Goal: Task Accomplishment & Management: Manage account settings

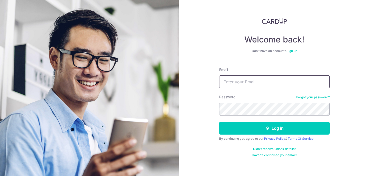
click at [249, 78] on input "Email" at bounding box center [274, 81] width 110 height 13
type input "yurussell@gmail.com"
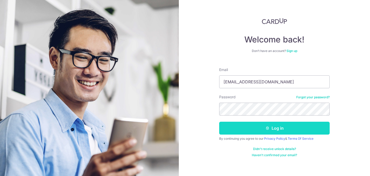
click at [273, 133] on button "Log in" at bounding box center [274, 127] width 110 height 13
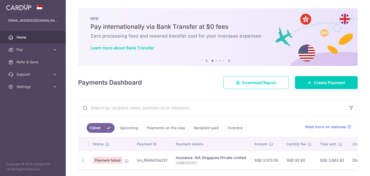
scroll to position [18, 0]
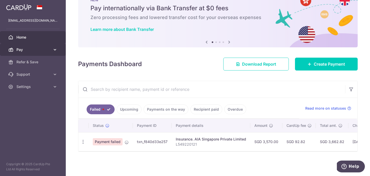
click at [49, 52] on span "Pay" at bounding box center [33, 49] width 34 height 5
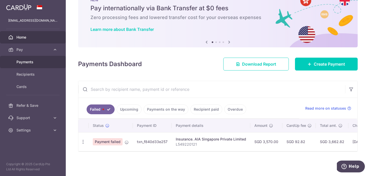
click at [32, 63] on span "Payments" at bounding box center [33, 61] width 34 height 5
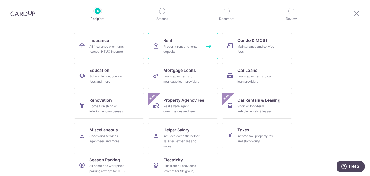
scroll to position [54, 0]
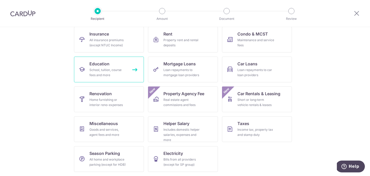
click at [117, 72] on div "School, tuition, course fees and more" at bounding box center [107, 72] width 37 height 10
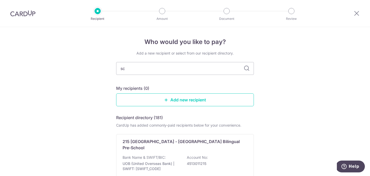
type input "s"
type input "the school house"
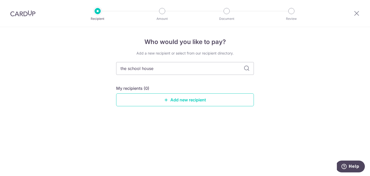
click at [247, 69] on icon at bounding box center [246, 68] width 6 height 6
click at [197, 70] on input "the school house" at bounding box center [185, 68] width 138 height 13
drag, startPoint x: 128, startPoint y: 68, endPoint x: 113, endPoint y: 68, distance: 14.9
click at [113, 68] on div "Who would you like to pay? Add a new recipient or select from our recipient dir…" at bounding box center [185, 101] width 370 height 149
type input "school house"
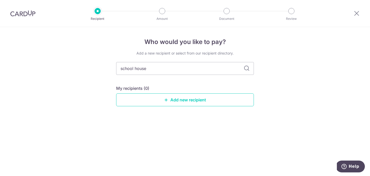
click at [247, 69] on icon at bounding box center [246, 68] width 6 height 6
click at [357, 14] on icon at bounding box center [356, 13] width 6 height 6
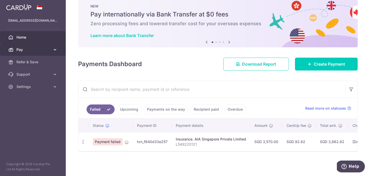
click at [55, 48] on icon at bounding box center [54, 49] width 5 height 5
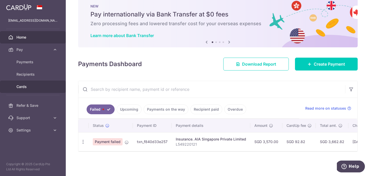
click at [33, 87] on span "Cards" at bounding box center [33, 86] width 34 height 5
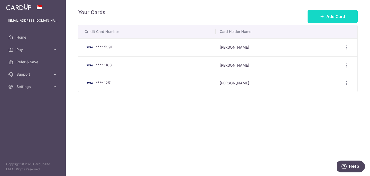
click at [339, 20] on button "Add Card" at bounding box center [332, 16] width 50 height 13
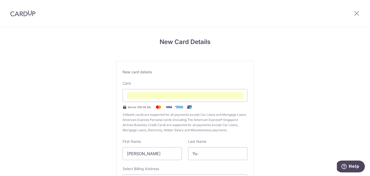
click at [274, 126] on div "New Card Details New card details Card Secure 256-bit SSL Citibank cards are su…" at bounding box center [185, 135] width 370 height 216
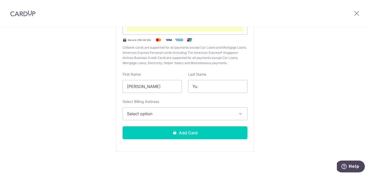
click at [215, 110] on span "Select option" at bounding box center [180, 113] width 107 height 6
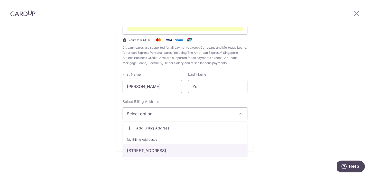
click at [202, 150] on link "[STREET_ADDRESS]" at bounding box center [185, 150] width 124 height 12
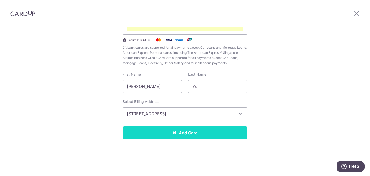
click at [184, 133] on button "Add Card" at bounding box center [184, 132] width 125 height 13
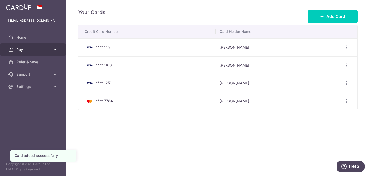
click at [55, 48] on icon at bounding box center [54, 49] width 5 height 5
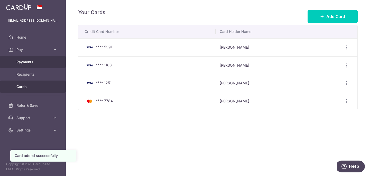
click at [44, 61] on span "Payments" at bounding box center [33, 61] width 34 height 5
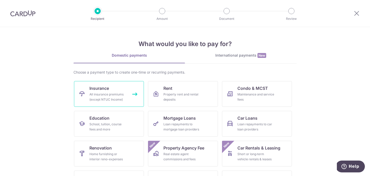
scroll to position [54, 0]
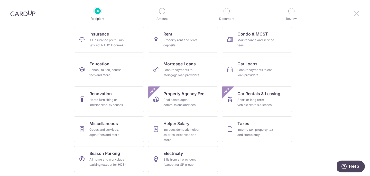
click at [357, 14] on icon at bounding box center [356, 13] width 6 height 6
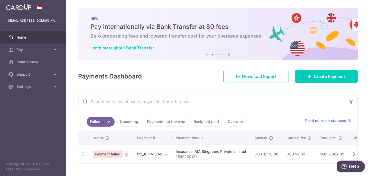
click at [133, 120] on link "Upcoming" at bounding box center [129, 122] width 25 height 10
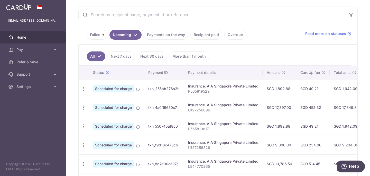
scroll to position [89, 0]
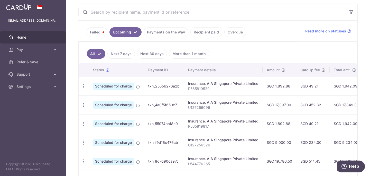
click at [103, 34] on link "Failed" at bounding box center [97, 32] width 21 height 10
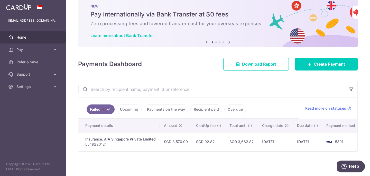
scroll to position [0, 0]
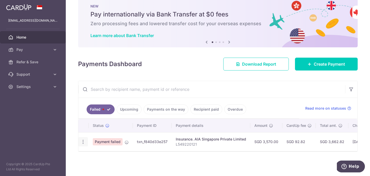
click at [84, 141] on icon "button" at bounding box center [82, 141] width 5 height 5
click at [96, 155] on span "Update payment" at bounding box center [110, 156] width 35 height 6
radio input "true"
type input "3,570.00"
type input "L549220121"
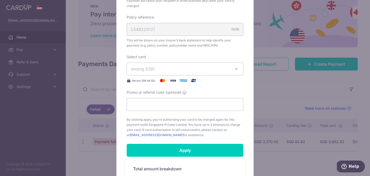
scroll to position [158, 0]
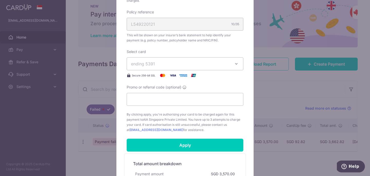
click at [218, 62] on span "ending 5391" at bounding box center [180, 64] width 99 height 6
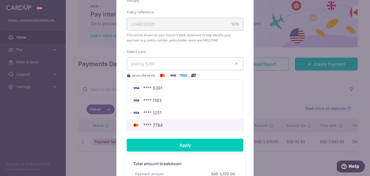
click at [191, 124] on span "**** 7784" at bounding box center [185, 125] width 108 height 6
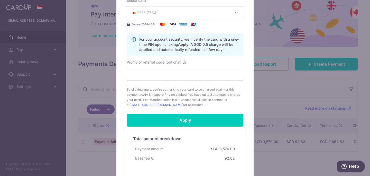
scroll to position [244, 0]
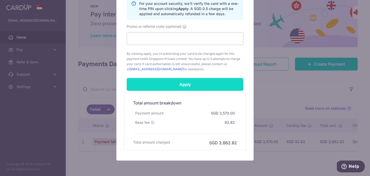
click at [192, 87] on input "Apply" at bounding box center [185, 84] width 117 height 13
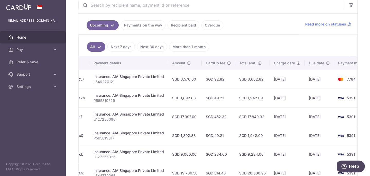
scroll to position [0, 107]
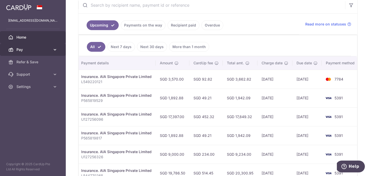
click at [56, 50] on icon at bounding box center [54, 49] width 5 height 5
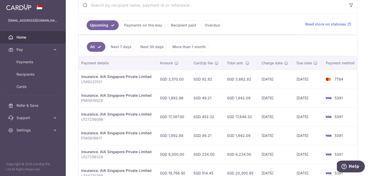
click at [184, 24] on link "Recipient paid" at bounding box center [183, 25] width 32 height 10
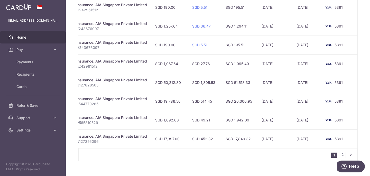
scroll to position [200, 0]
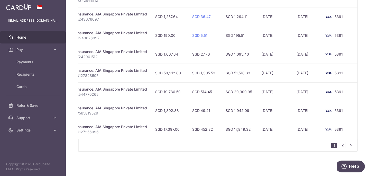
click at [344, 144] on link "2" at bounding box center [342, 145] width 6 height 6
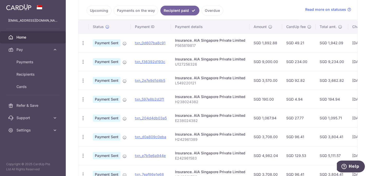
scroll to position [48, 0]
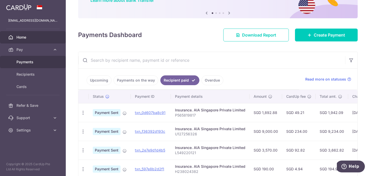
click at [34, 63] on span "Payments" at bounding box center [33, 61] width 34 height 5
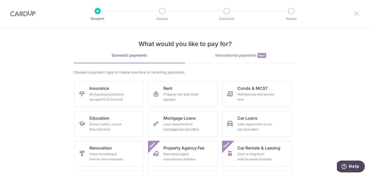
click at [356, 13] on icon at bounding box center [356, 13] width 6 height 6
